Goal: Task Accomplishment & Management: Use online tool/utility

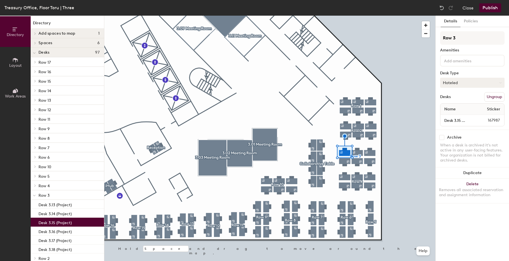
click at [461, 83] on button "Hoteled" at bounding box center [472, 83] width 64 height 10
click at [459, 98] on div "Assigned" at bounding box center [469, 100] width 56 height 8
click at [470, 121] on input "Desk 3.15 (Project)" at bounding box center [458, 120] width 33 height 8
click at [466, 120] on input "Desk 3.15 (Project)" at bounding box center [458, 120] width 33 height 8
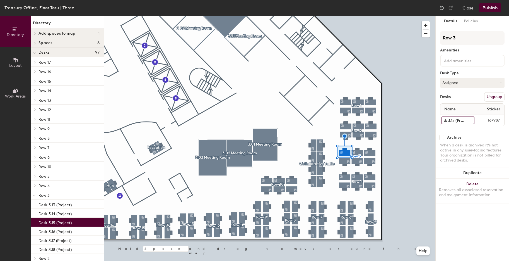
drag, startPoint x: 464, startPoint y: 121, endPoint x: 470, endPoint y: 119, distance: 6.0
click at [470, 119] on input "Desk 3.15 (Project)" at bounding box center [458, 120] width 33 height 8
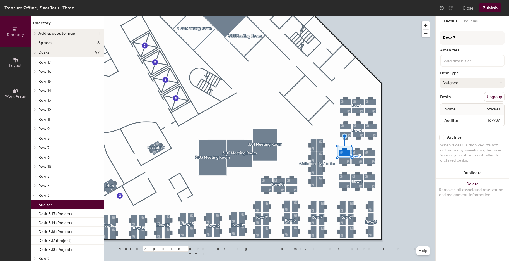
click at [474, 130] on div "Archive When a desk is archived it's not active in any user-facing features. Yo…" at bounding box center [472, 149] width 73 height 40
click at [457, 121] on input "Auditor" at bounding box center [458, 120] width 33 height 8
type input "3"
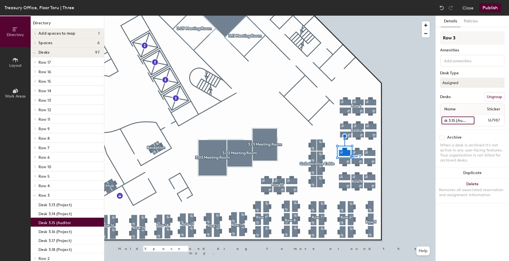
scroll to position [0, 7]
type input "Desk 3.15 (Auditor)"
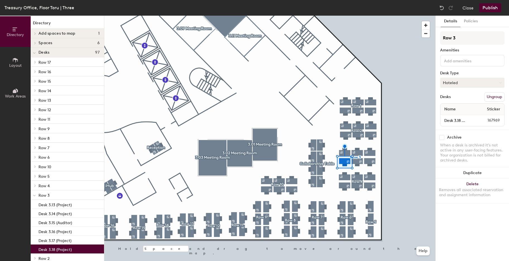
click at [456, 83] on button "Hoteled" at bounding box center [472, 83] width 64 height 10
click at [455, 99] on div "Assigned" at bounding box center [469, 100] width 56 height 8
click at [464, 121] on input "Desk 3.18 (Project)" at bounding box center [458, 120] width 33 height 8
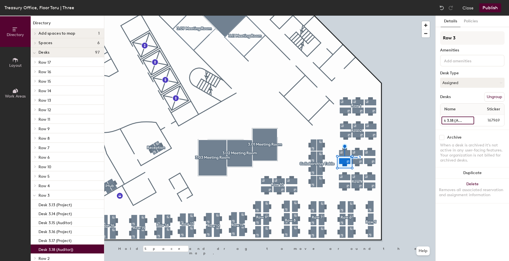
type input "Desk 3.18 (Auditor))"
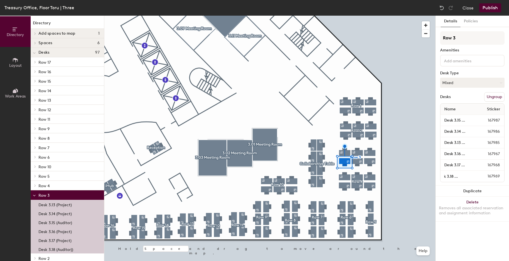
scroll to position [0, 0]
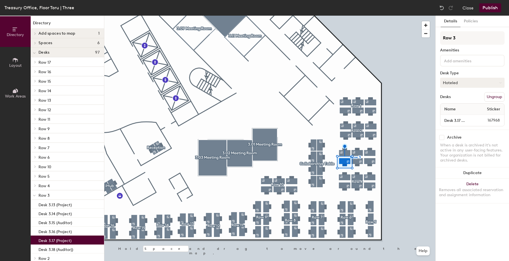
click at [484, 78] on button "Hoteled" at bounding box center [472, 83] width 64 height 10
click at [460, 99] on div "Assigned" at bounding box center [469, 100] width 56 height 8
click at [462, 120] on input "Desk 3.17 (Project)" at bounding box center [458, 120] width 33 height 8
click at [464, 119] on input "Desk 3.17 (Project)" at bounding box center [458, 120] width 33 height 8
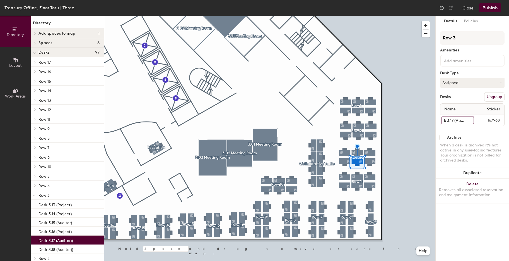
type input "Desk 3.17 (Auditor))"
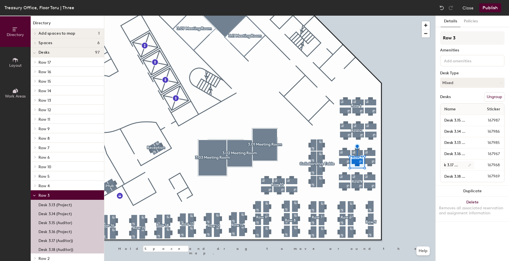
scroll to position [0, 0]
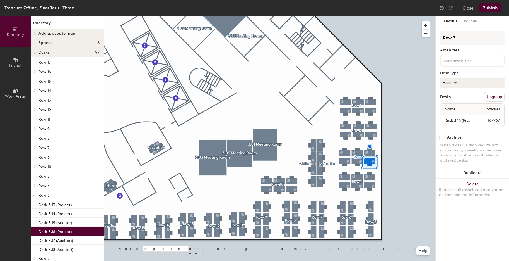
click at [464, 121] on input "Desk 3.16 (Project)" at bounding box center [458, 120] width 33 height 8
click at [465, 120] on input "Desk 3.16 (Project)" at bounding box center [458, 120] width 33 height 8
type input "Desk 3.16 (Auditor))"
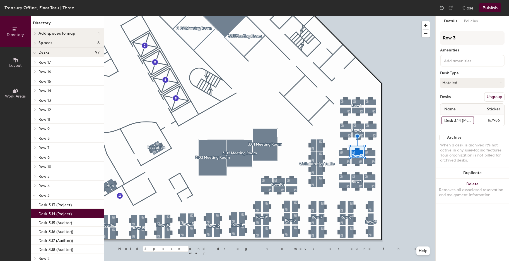
click at [464, 119] on input "Desk 3.14 (Project)" at bounding box center [458, 120] width 33 height 8
click at [465, 121] on input "Desk 3.14 (Project)" at bounding box center [458, 120] width 33 height 8
type input "Desk 3.14 (Auditor))"
click at [456, 84] on button "Hoteled" at bounding box center [472, 83] width 64 height 10
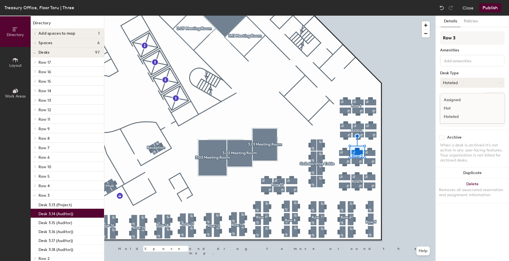
scroll to position [0, 0]
click at [459, 102] on div "Assigned" at bounding box center [469, 100] width 56 height 8
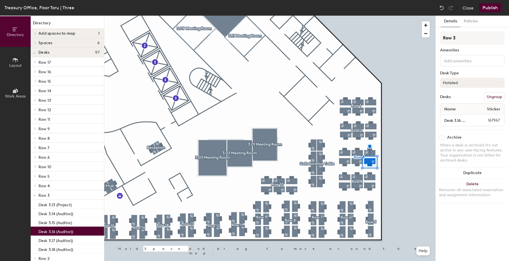
click at [463, 86] on button "Hoteled" at bounding box center [472, 83] width 64 height 10
click at [461, 98] on div "Assigned" at bounding box center [469, 100] width 56 height 8
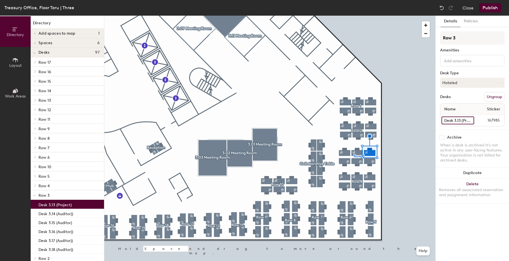
click at [461, 122] on input "Desk 3.13 (Project)" at bounding box center [458, 120] width 33 height 8
click at [465, 121] on input "Desk 3.13 (Project)" at bounding box center [458, 120] width 33 height 8
type input "Desk 3.13 (Auditor)"
click at [484, 8] on button "Publish" at bounding box center [490, 7] width 22 height 9
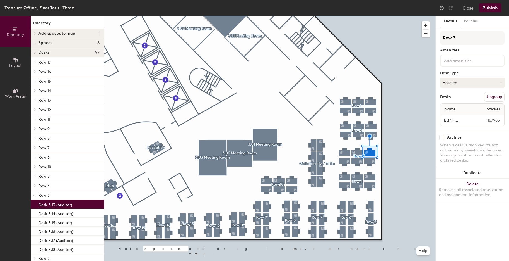
scroll to position [0, 0]
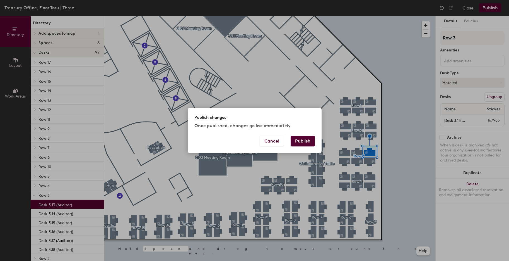
click at [309, 138] on button "Publish" at bounding box center [303, 141] width 24 height 11
